Goal: Navigation & Orientation: Understand site structure

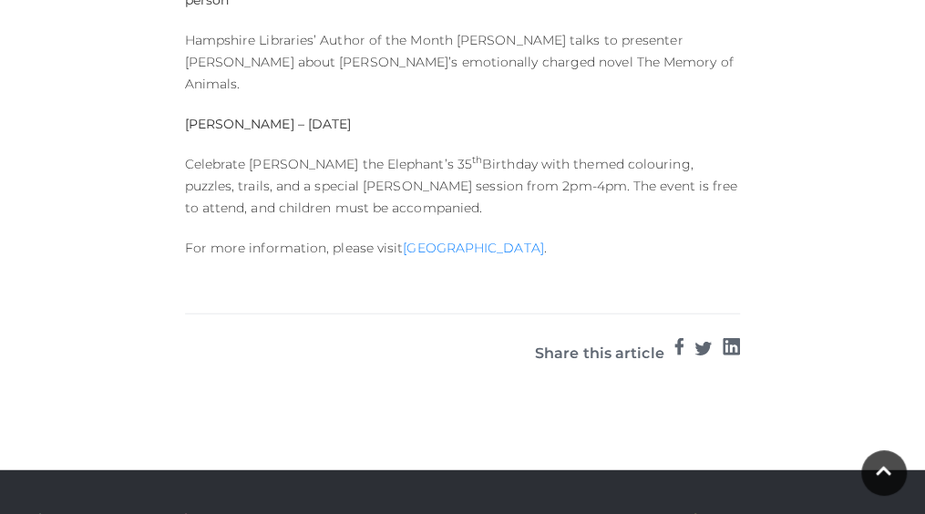
scroll to position [1731, 0]
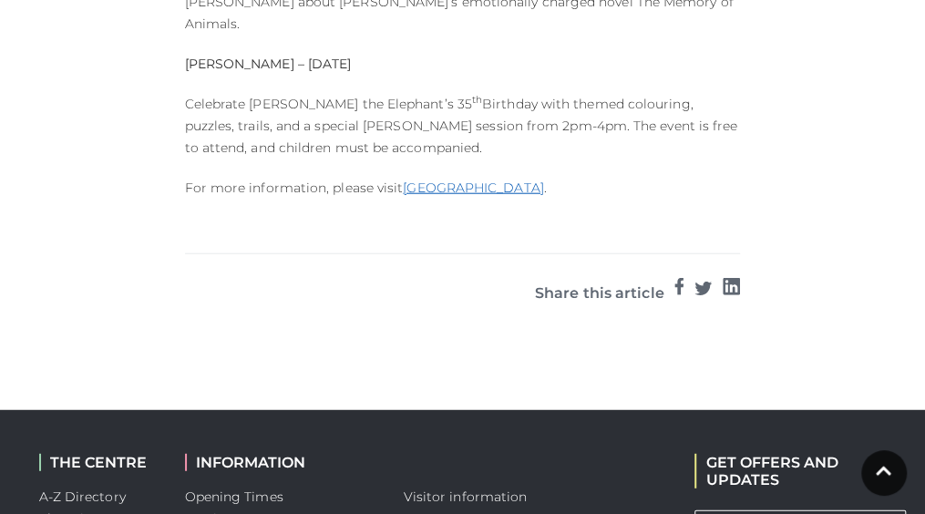
click at [496, 179] on link "Basingstoke Discovery Centre" at bounding box center [473, 187] width 140 height 16
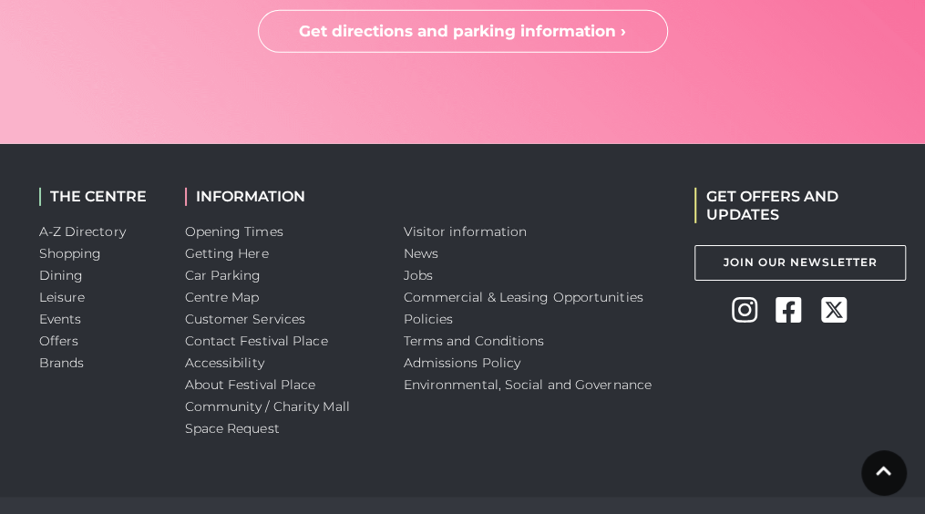
scroll to position [4981, 0]
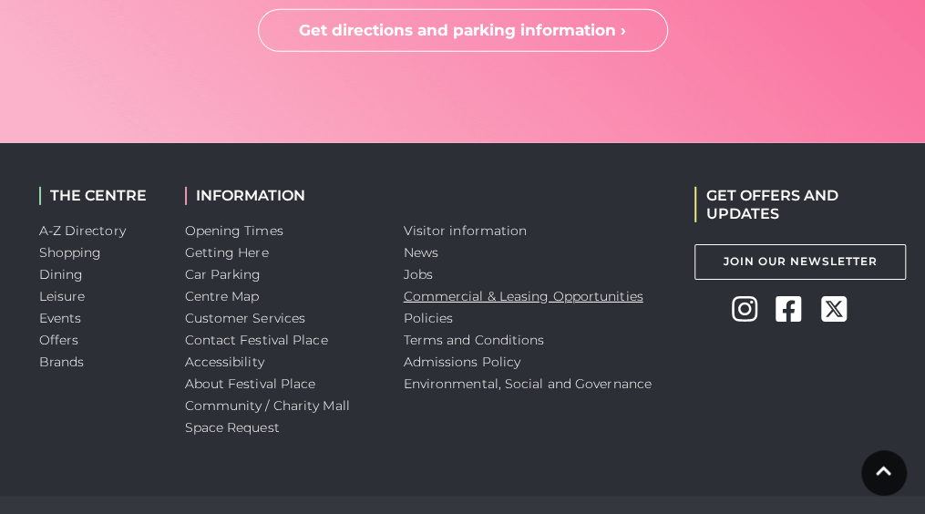
click at [446, 288] on link "Commercial & Leasing Opportunities" at bounding box center [524, 296] width 240 height 16
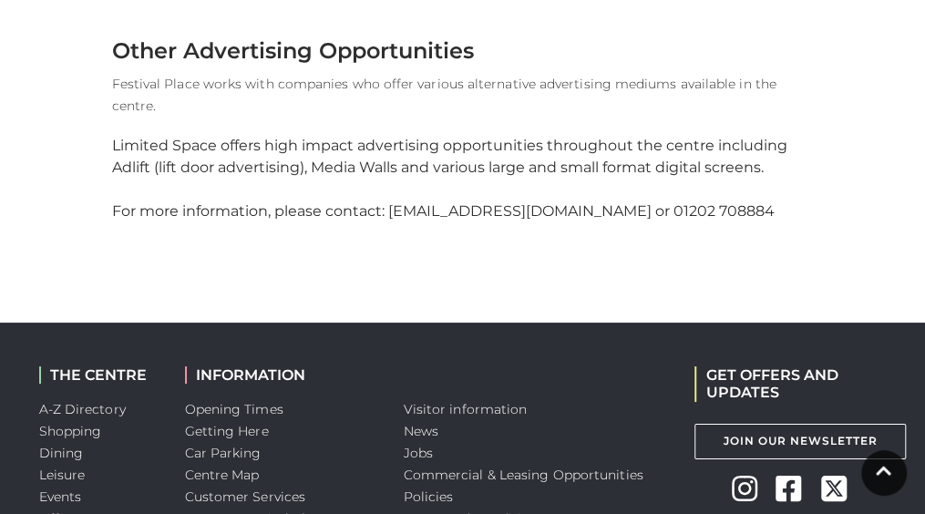
scroll to position [2711, 0]
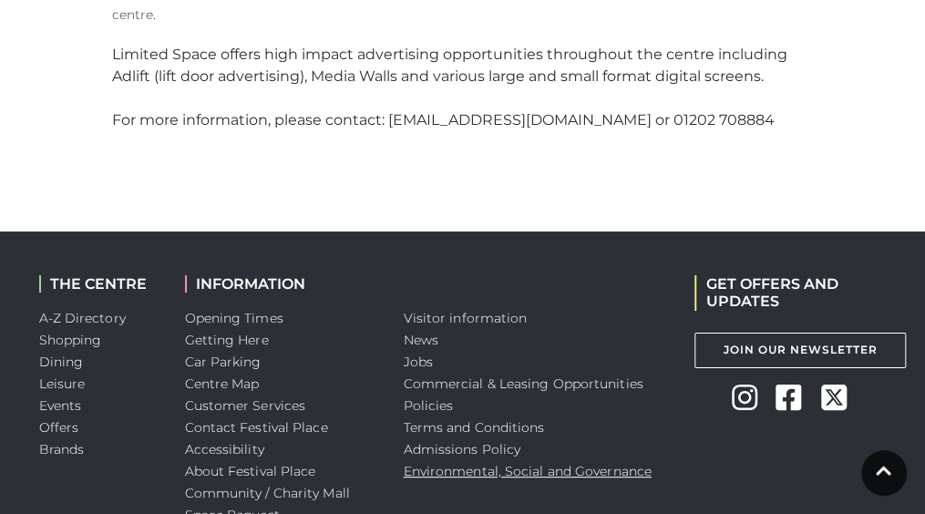
click at [489, 463] on link "Environmental, Social and Governance" at bounding box center [528, 471] width 248 height 16
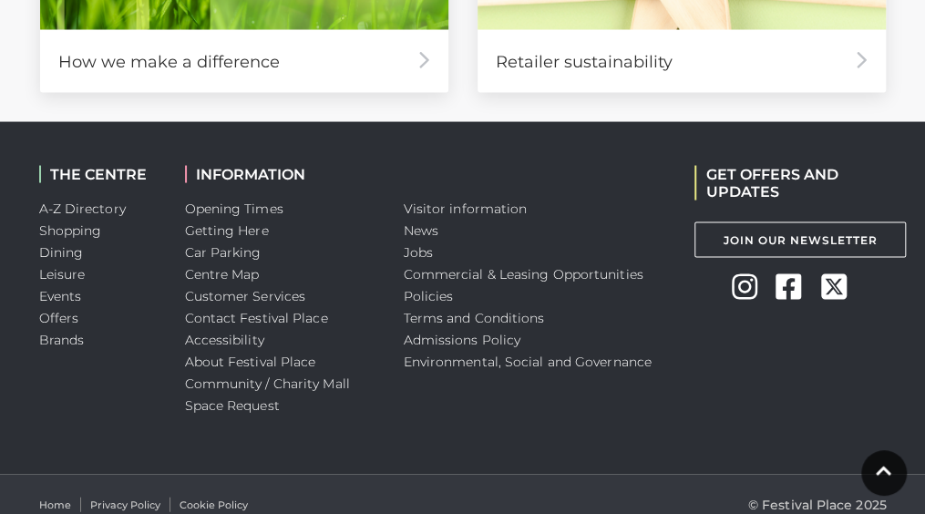
scroll to position [1378, 0]
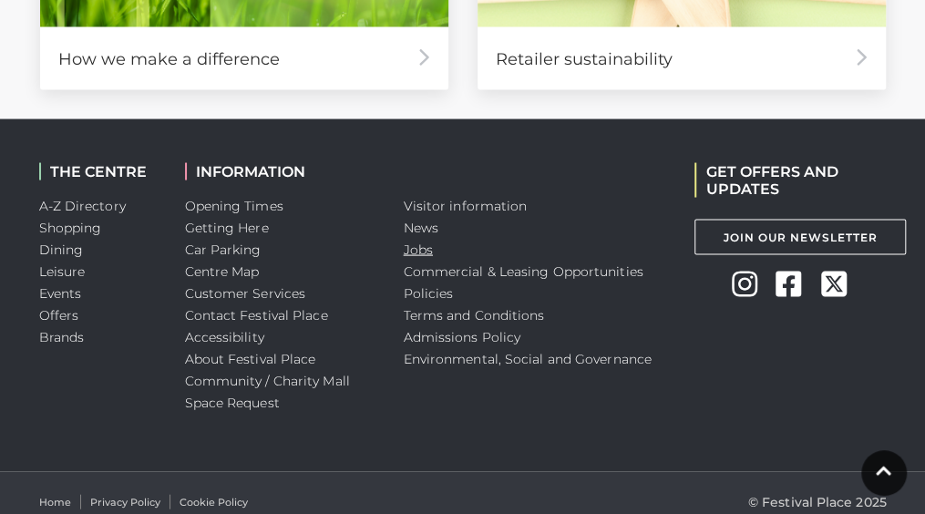
click at [412, 240] on link "Jobs" at bounding box center [418, 248] width 29 height 16
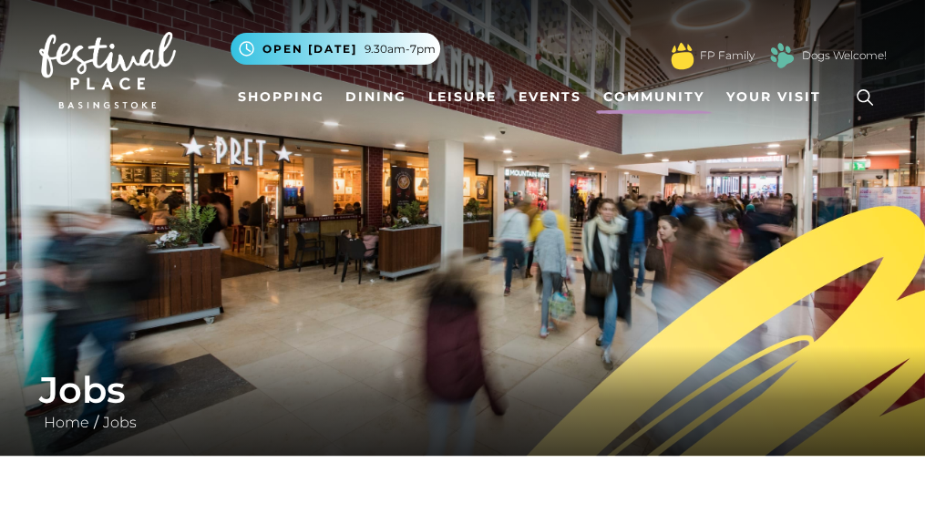
click at [669, 89] on link "Community" at bounding box center [654, 97] width 116 height 34
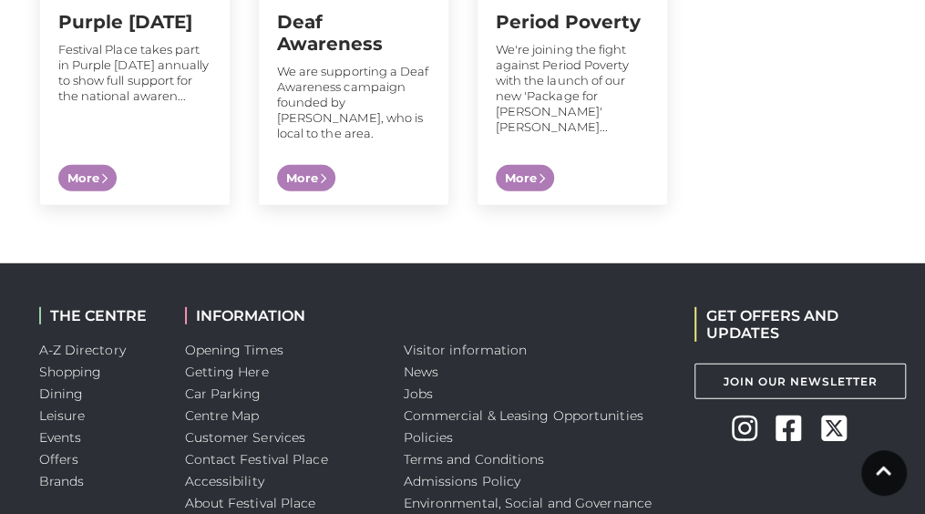
scroll to position [2095, 0]
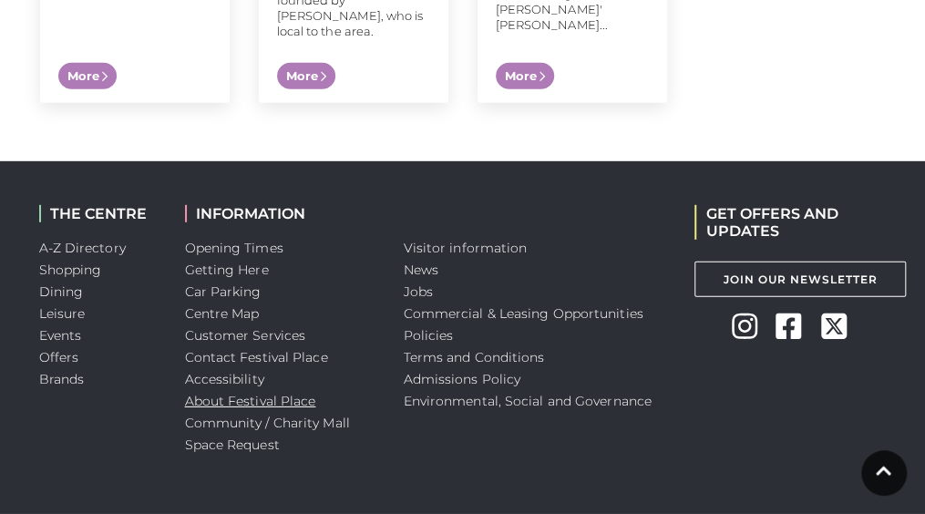
click at [242, 393] on link "About Festival Place" at bounding box center [250, 401] width 131 height 16
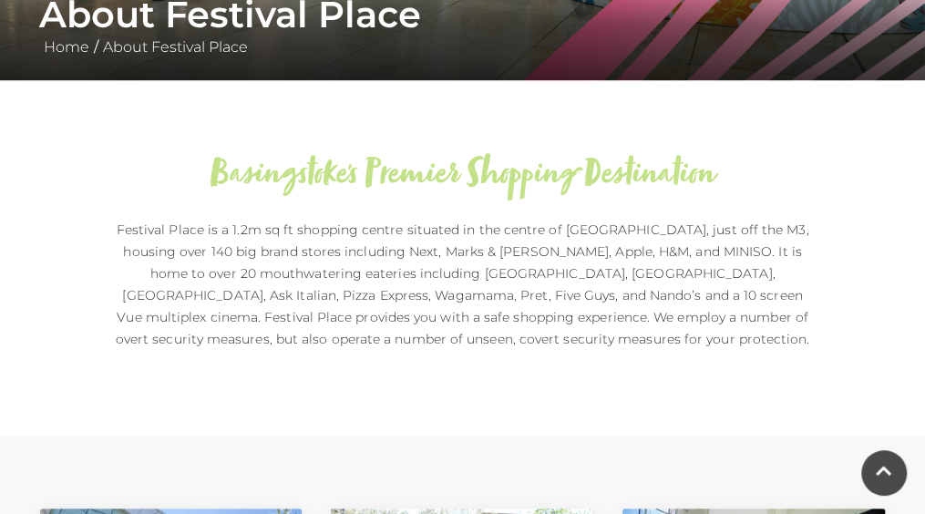
scroll to position [729, 0]
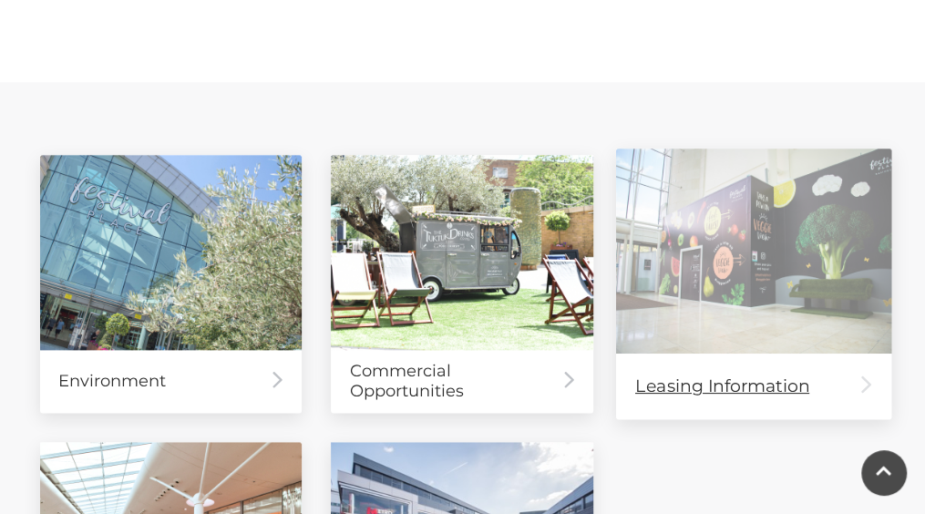
click at [730, 278] on img at bounding box center [753, 250] width 275 height 205
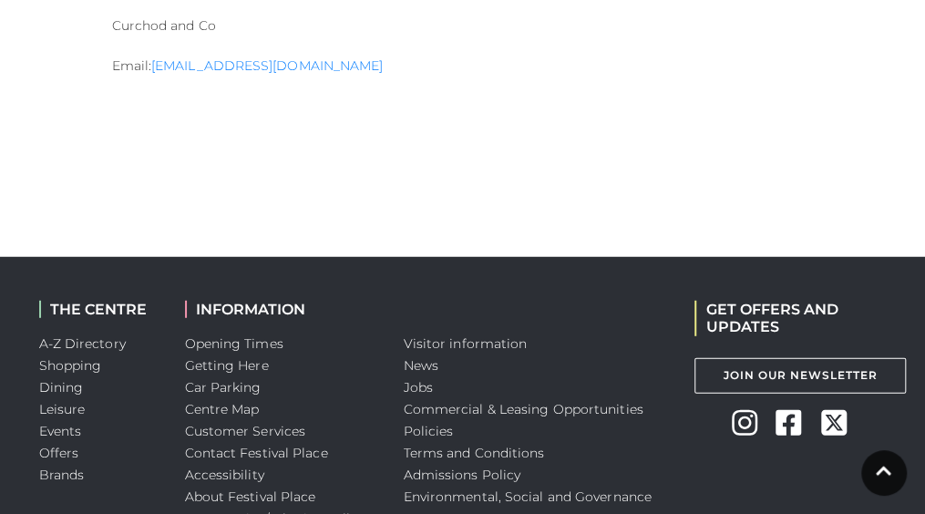
scroll to position [2004, 0]
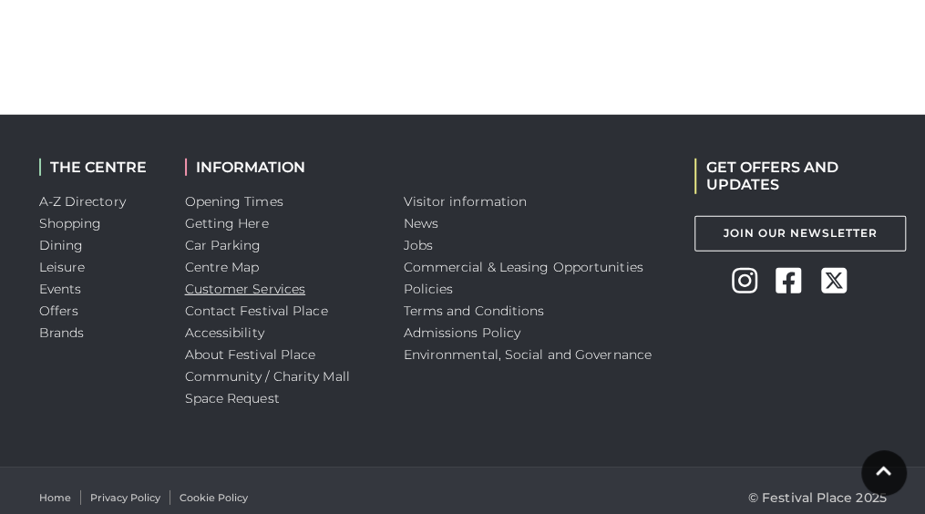
click at [231, 292] on link "Customer Services" at bounding box center [245, 289] width 121 height 16
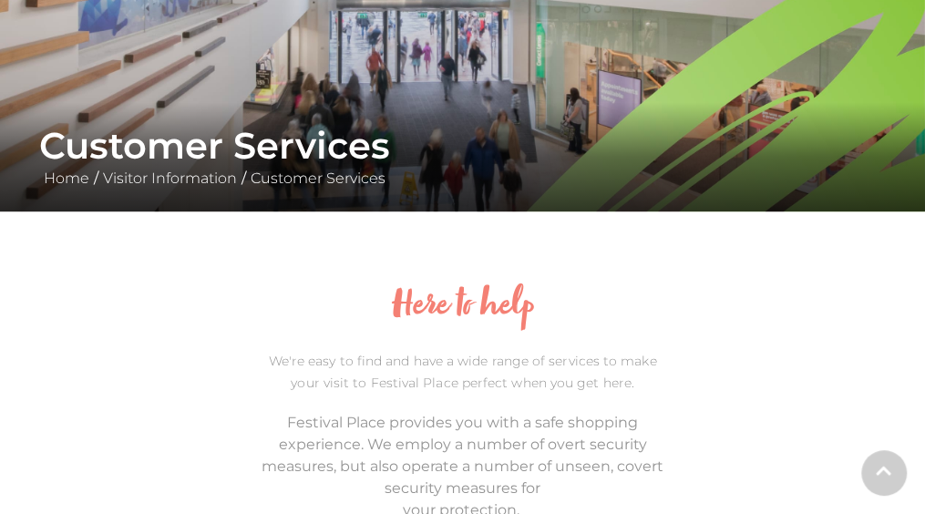
scroll to position [455, 0]
